Goal: Check status: Check status

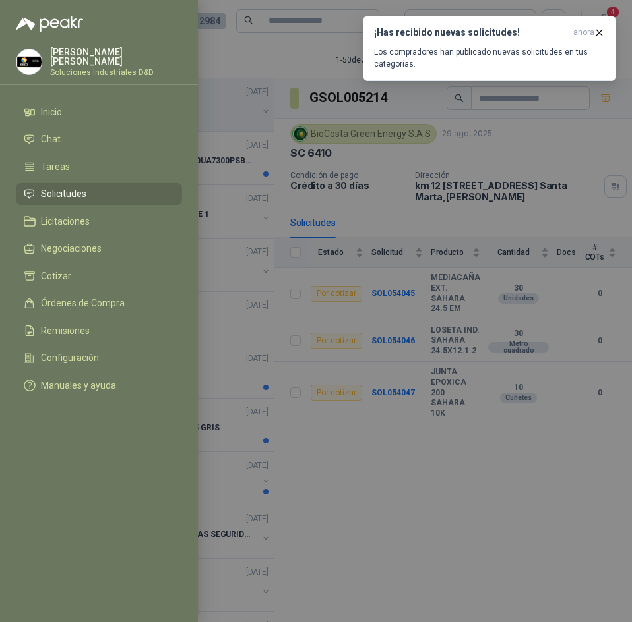
click at [274, 64] on div at bounding box center [316, 311] width 632 height 622
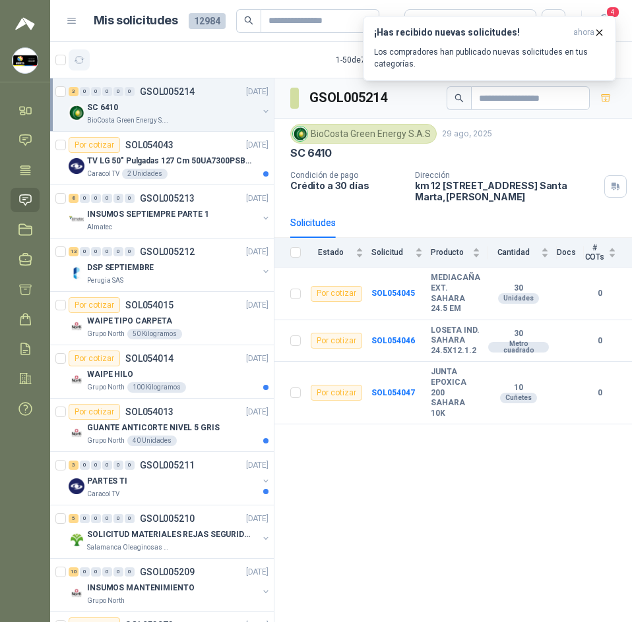
click at [77, 63] on icon "button" at bounding box center [80, 60] width 10 height 7
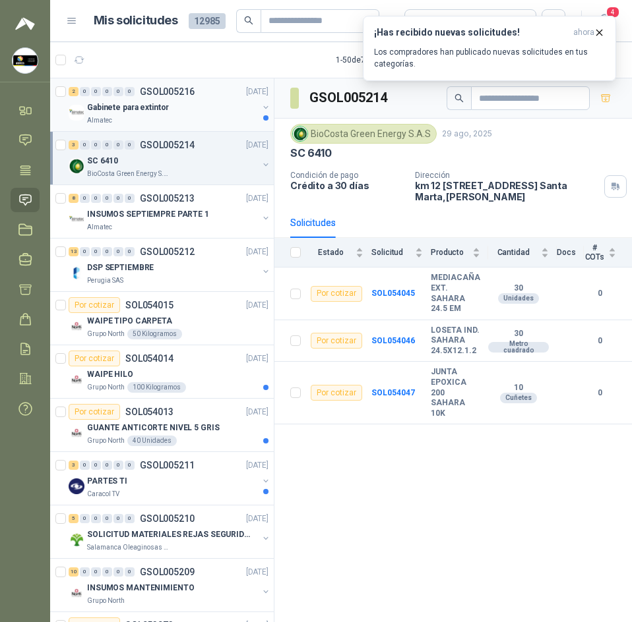
click at [196, 124] on div "Almatec" at bounding box center [172, 120] width 171 height 11
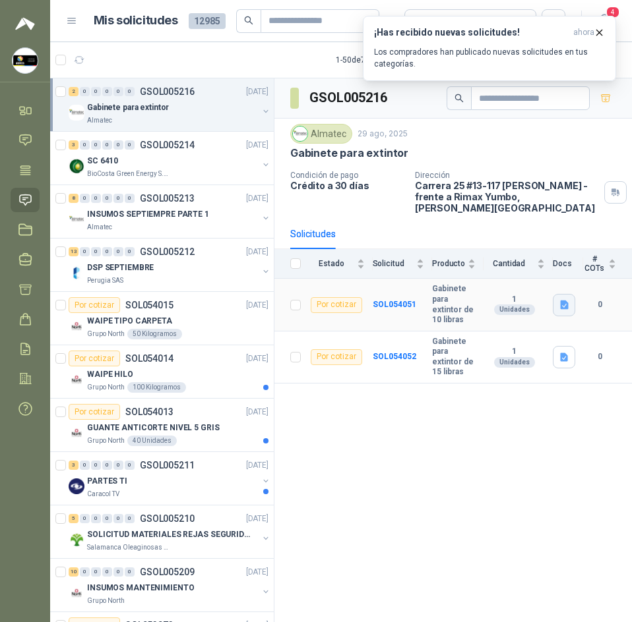
click at [556, 294] on button "button" at bounding box center [564, 305] width 22 height 22
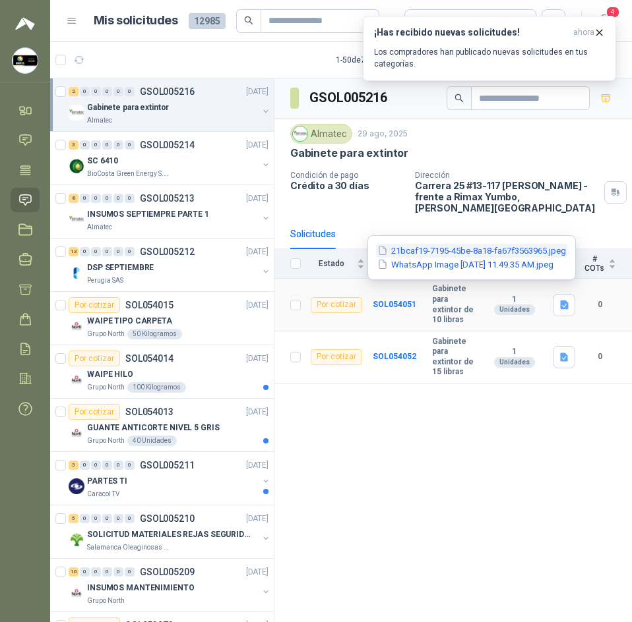
click at [490, 256] on button "21bcaf19-7195-45be-8a18-fa67f3563965.jpeg" at bounding box center [471, 251] width 191 height 14
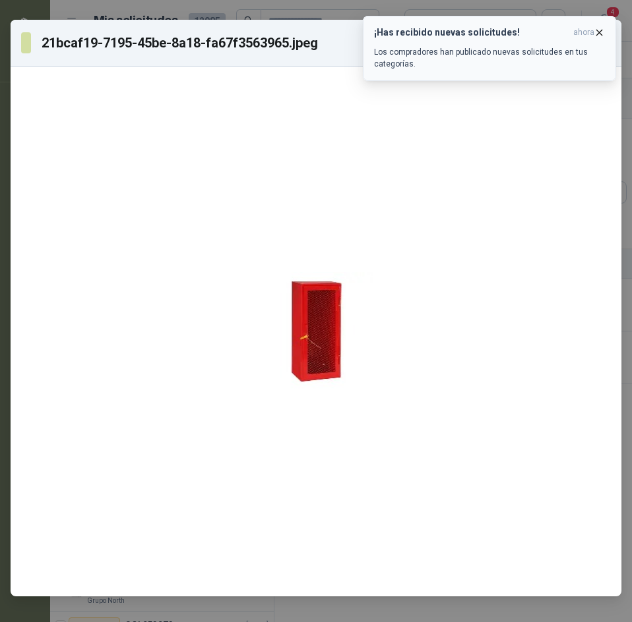
click at [595, 30] on icon "button" at bounding box center [598, 32] width 11 height 11
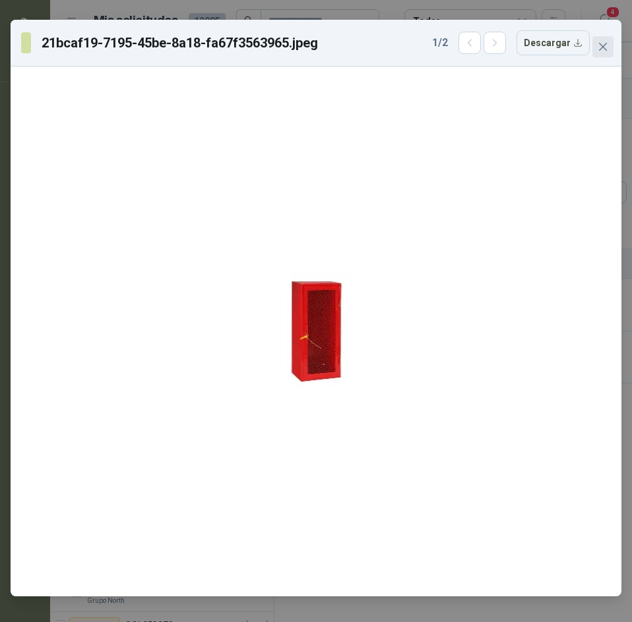
click at [596, 38] on button "Close" at bounding box center [602, 46] width 21 height 21
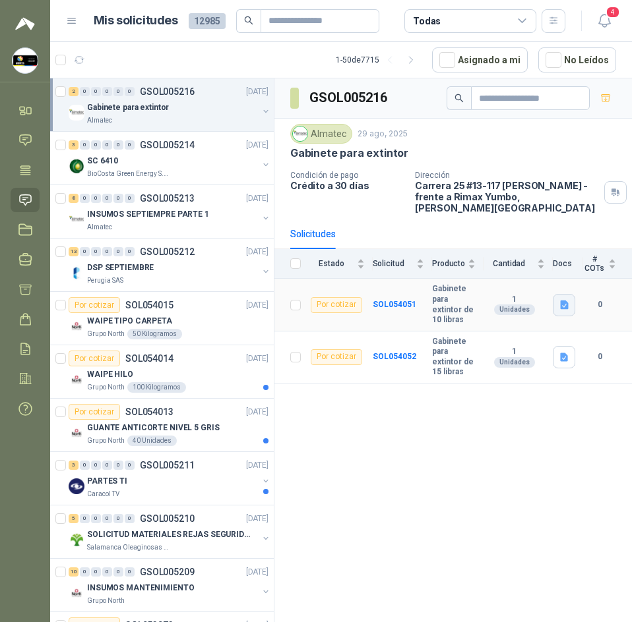
click at [560, 299] on icon "button" at bounding box center [563, 304] width 11 height 11
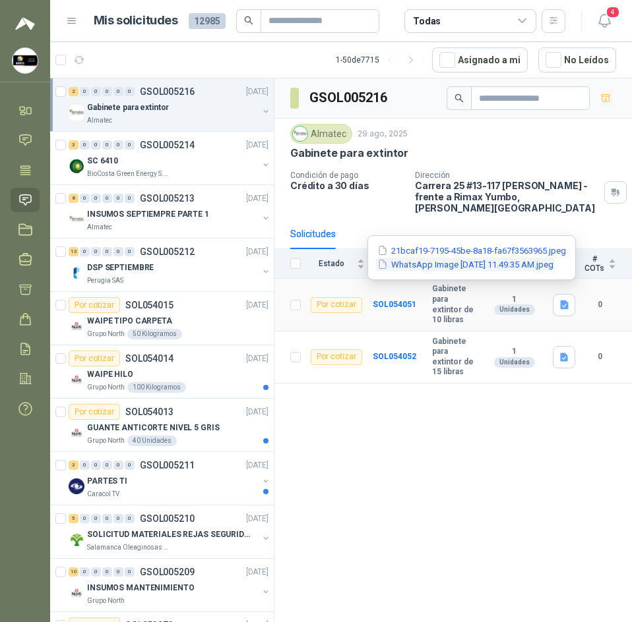
click at [500, 260] on button "WhatsApp Image 2025-08-29 at 11.49.35 AM.jpeg" at bounding box center [465, 265] width 179 height 14
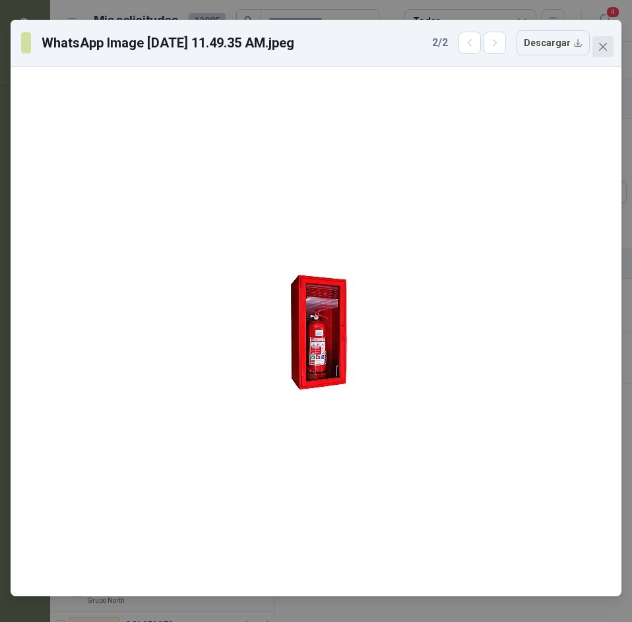
click at [601, 41] on button "Close" at bounding box center [602, 46] width 21 height 21
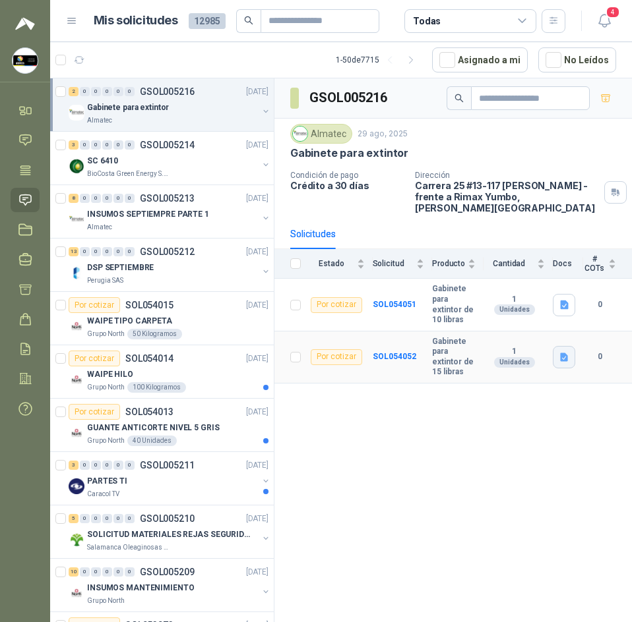
click at [566, 352] on icon "button" at bounding box center [563, 357] width 11 height 11
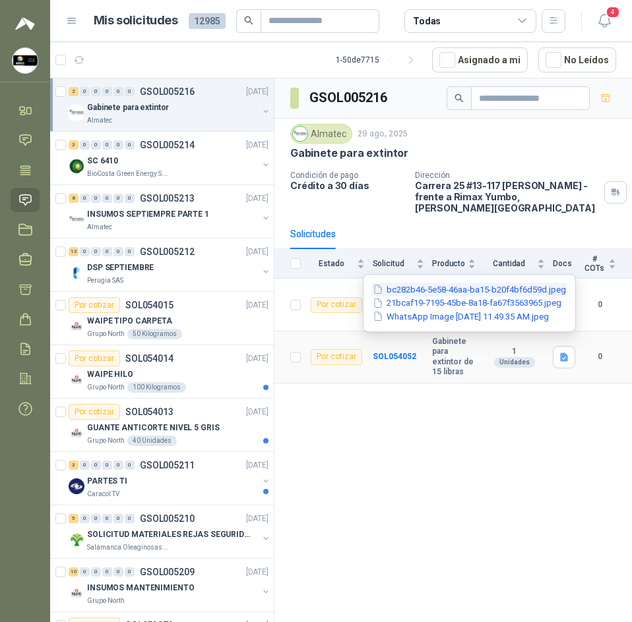
click at [496, 289] on button "bc282b46-5e58-46aa-ba15-b20f4bf6d59d.jpeg" at bounding box center [469, 290] width 196 height 14
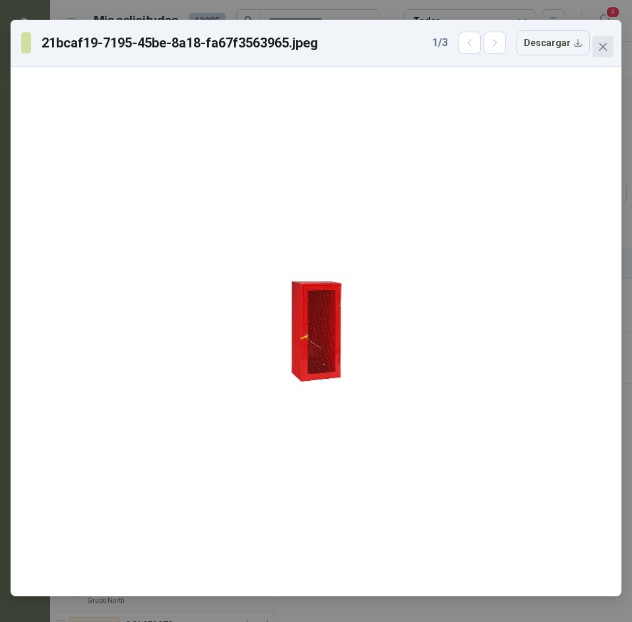
click at [598, 54] on button "Close" at bounding box center [602, 46] width 21 height 21
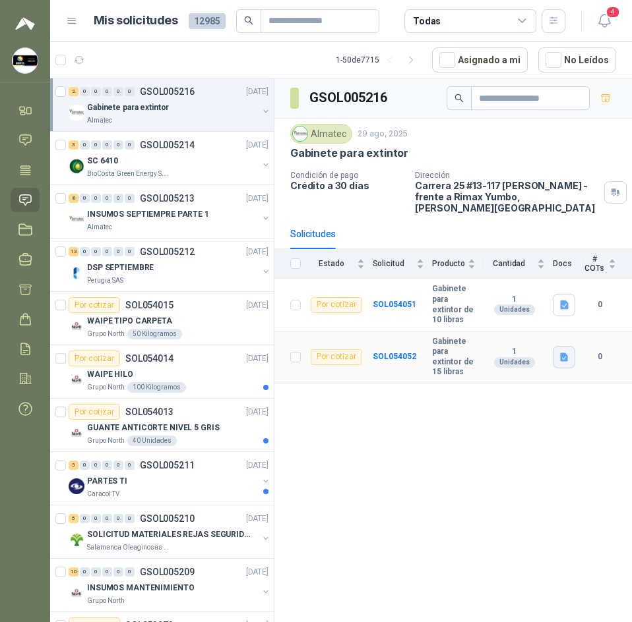
click at [565, 338] on td at bounding box center [568, 358] width 30 height 52
click at [565, 346] on button "button" at bounding box center [564, 357] width 22 height 22
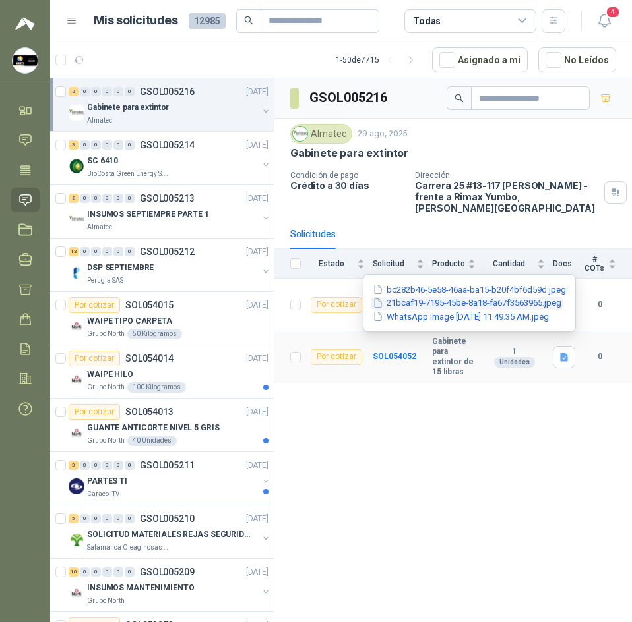
click at [480, 308] on button "21bcaf19-7195-45be-8a18-fa67f3563965.jpeg" at bounding box center [466, 304] width 191 height 14
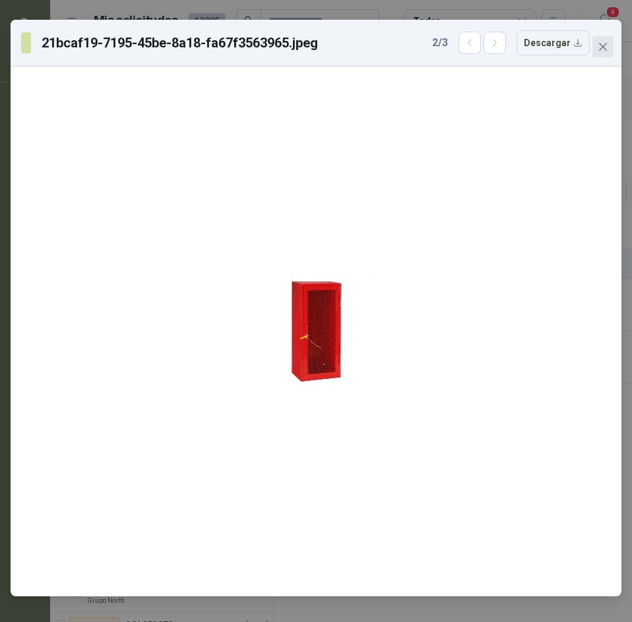
click at [597, 42] on span "Close" at bounding box center [602, 47] width 21 height 11
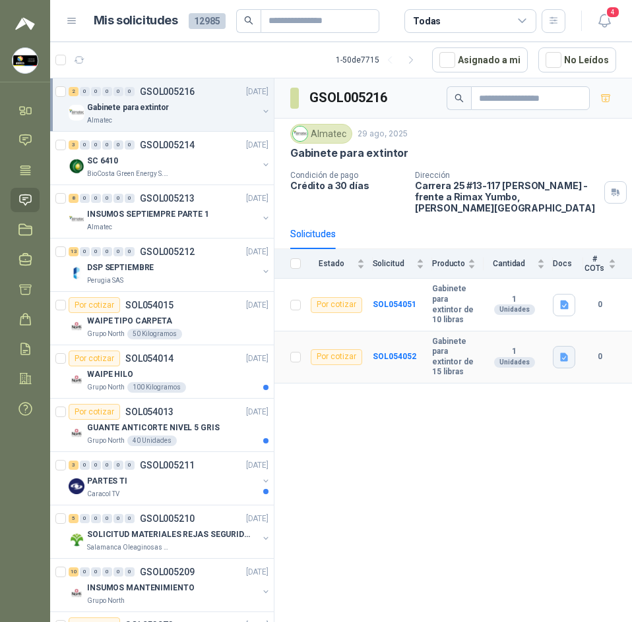
drag, startPoint x: 555, startPoint y: 344, endPoint x: 536, endPoint y: 336, distance: 19.8
click at [553, 346] on button "button" at bounding box center [564, 357] width 22 height 22
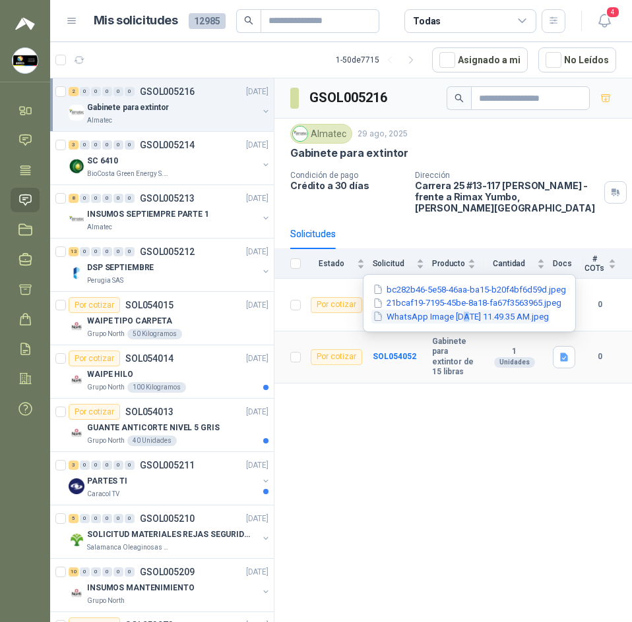
click at [443, 318] on button "WhatsApp Image 2025-08-29 at 11.49.35 AM.jpeg" at bounding box center [460, 317] width 179 height 14
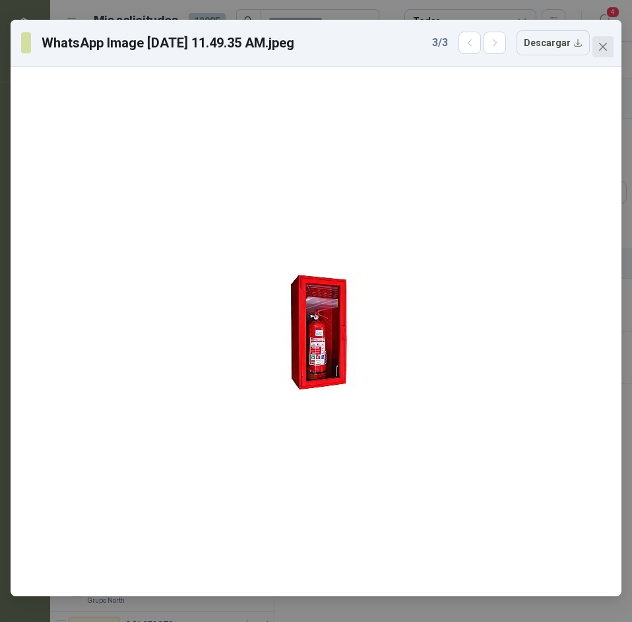
click at [605, 39] on button "Close" at bounding box center [602, 46] width 21 height 21
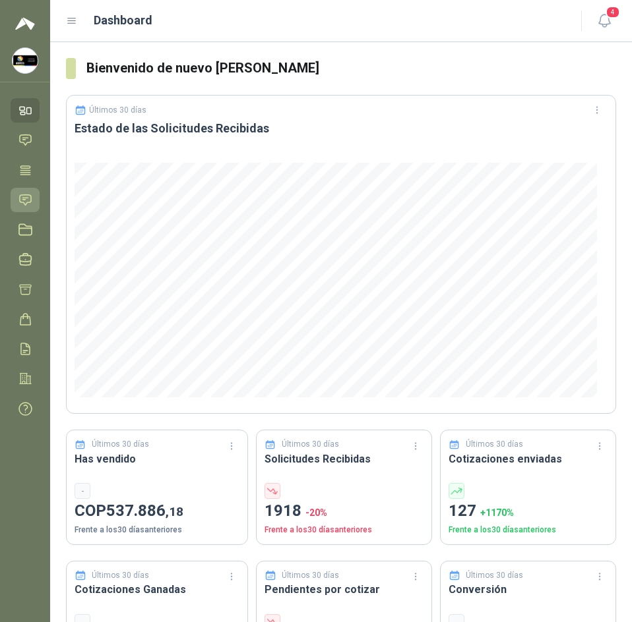
click at [21, 202] on icon at bounding box center [25, 200] width 11 height 11
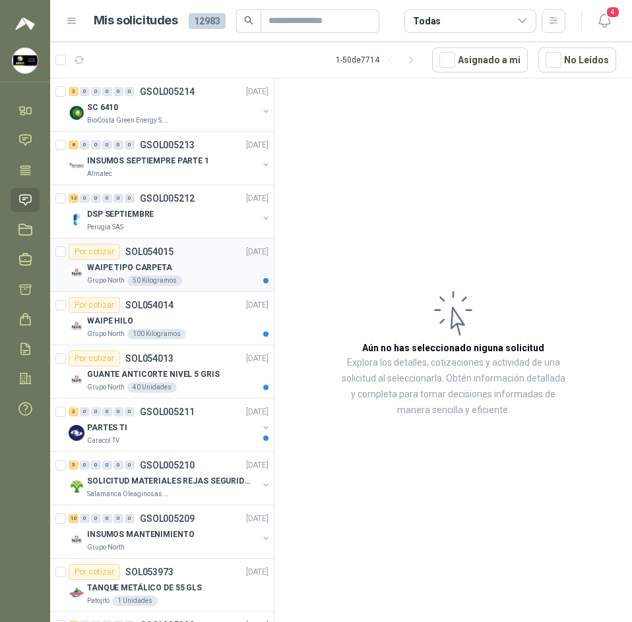
click at [202, 278] on div "Grupo North 50 Kilogramos" at bounding box center [177, 281] width 181 height 11
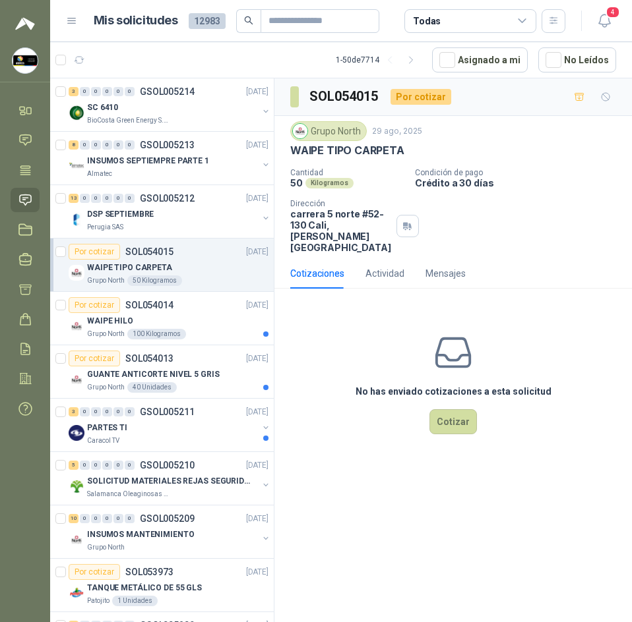
click at [356, 150] on p "WAIPE TIPO CARPETA" at bounding box center [347, 151] width 114 height 14
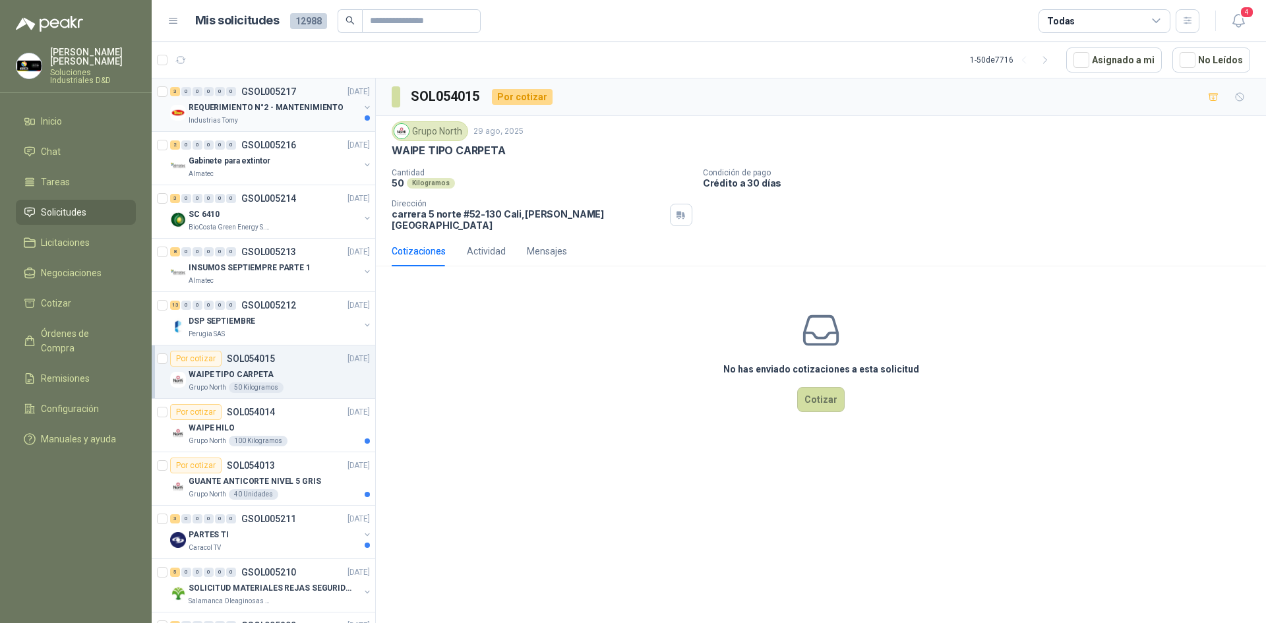
click at [299, 98] on div "3 0 0 0 0 0 GSOL005217 [DATE]" at bounding box center [271, 92] width 202 height 16
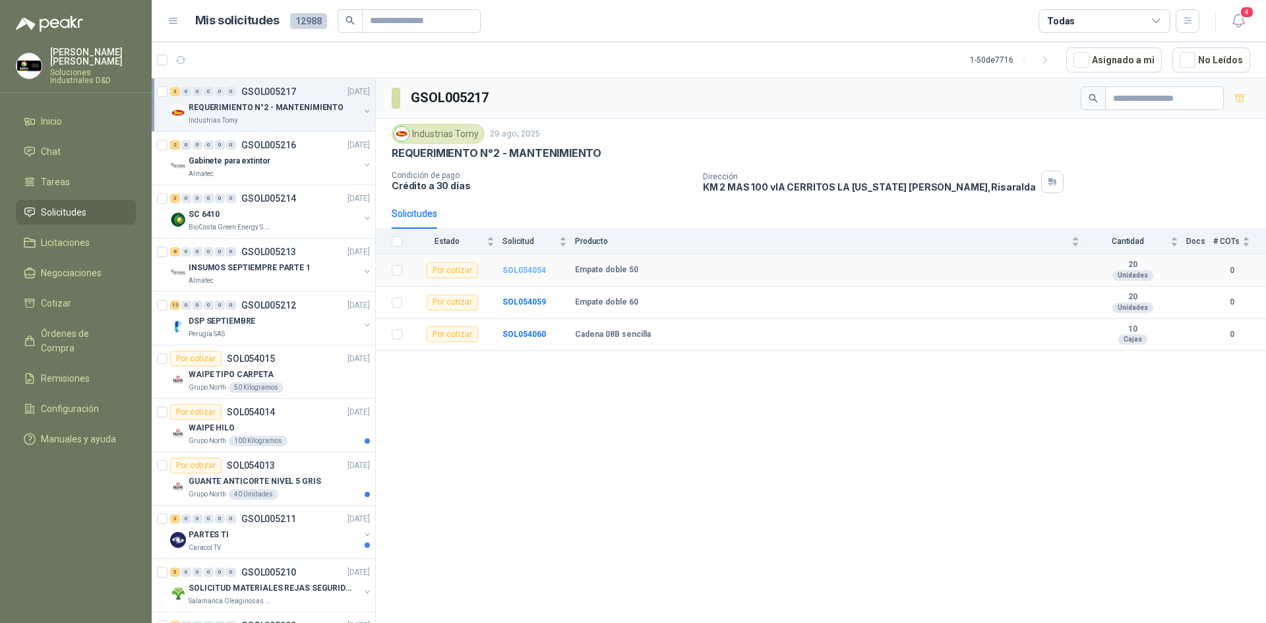
click at [516, 272] on b "SOL054054" at bounding box center [524, 270] width 44 height 9
